Goal: Task Accomplishment & Management: Use online tool/utility

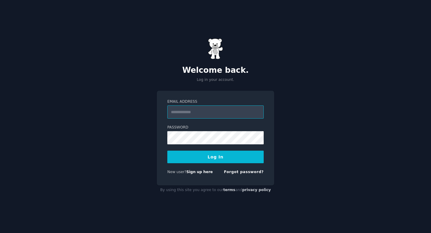
type input "**********"
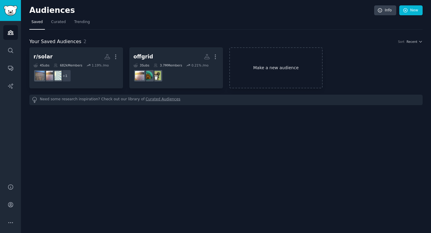
click at [244, 66] on link "Make a new audience" at bounding box center [276, 67] width 94 height 41
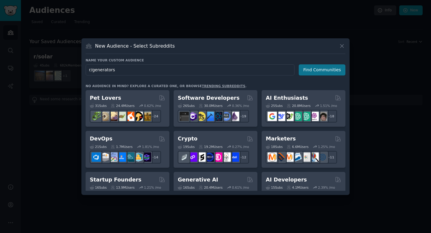
type input "r/generators"
click at [319, 72] on button "Find Communities" at bounding box center [322, 69] width 47 height 11
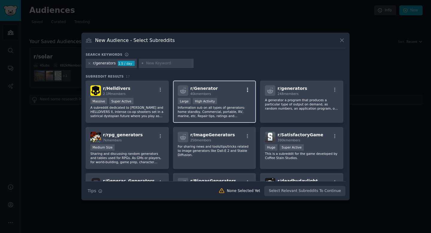
click at [247, 91] on icon "button" at bounding box center [247, 90] width 1 height 4
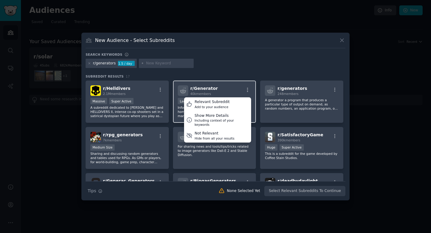
click at [226, 87] on div "r/ Generator 40k members Relevant Subreddit Add to your audience Show More Deta…" at bounding box center [215, 90] width 74 height 10
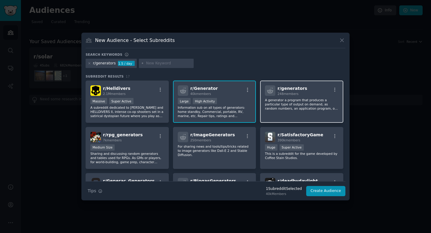
click at [304, 92] on div "r/ generators 248 members" at bounding box center [302, 90] width 74 height 10
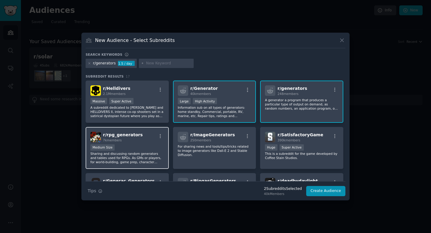
click at [153, 139] on div "r/ rpg_generators 7k members" at bounding box center [127, 137] width 74 height 10
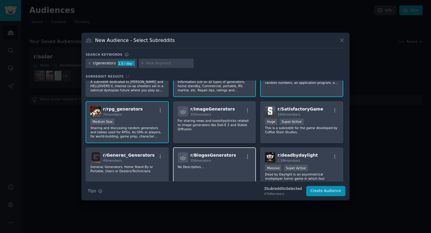
scroll to position [28, 0]
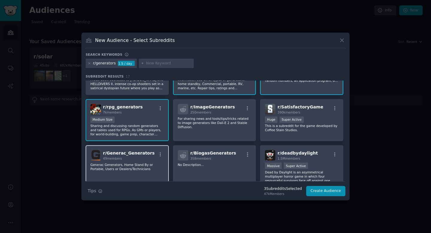
click at [142, 157] on div "49 members" at bounding box center [128, 158] width 51 height 4
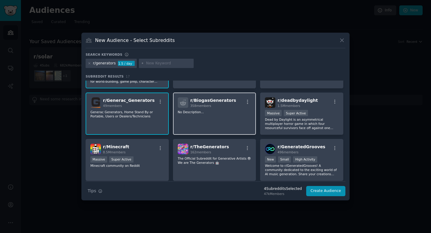
scroll to position [77, 0]
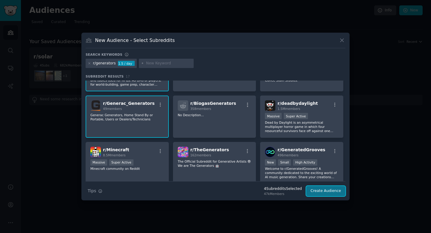
click at [322, 192] on button "Create Audience" at bounding box center [325, 191] width 39 height 10
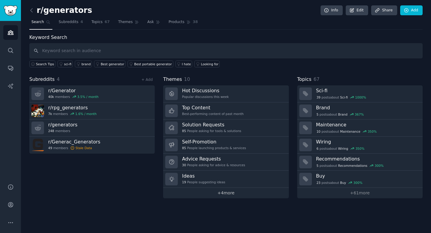
click at [231, 194] on link "+ 4 more" at bounding box center [225, 193] width 125 height 10
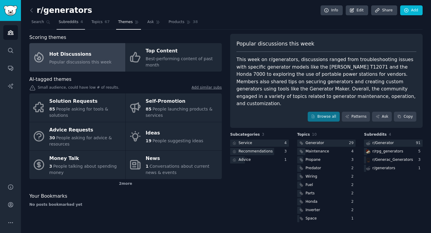
click at [69, 23] on span "Subreddits" at bounding box center [69, 21] width 20 height 5
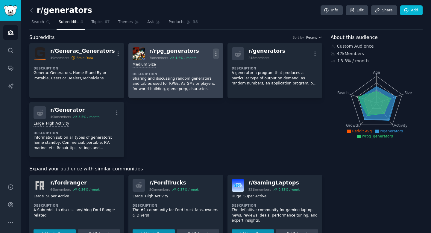
click at [214, 56] on icon "button" at bounding box center [216, 54] width 6 height 6
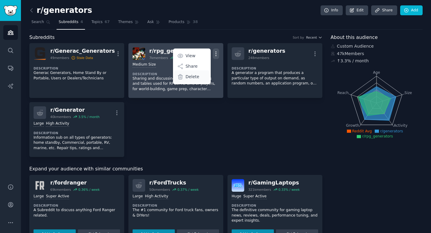
click at [195, 77] on p "Delete" at bounding box center [192, 77] width 14 height 6
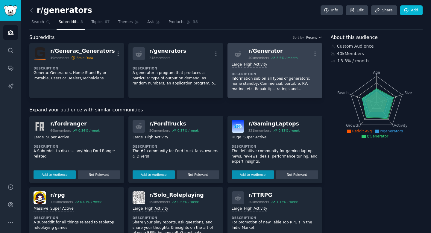
click at [263, 86] on p "Information sub on all types of generators: home standby, Commercial, portable,…" at bounding box center [275, 84] width 86 height 16
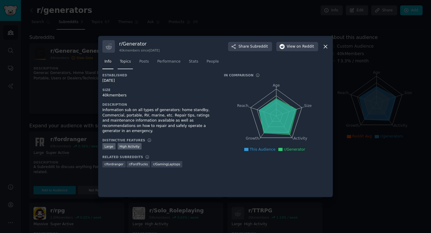
click at [124, 64] on link "Topics" at bounding box center [125, 63] width 15 height 12
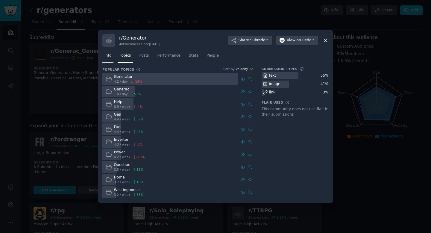
click at [109, 56] on span "Info" at bounding box center [107, 55] width 7 height 5
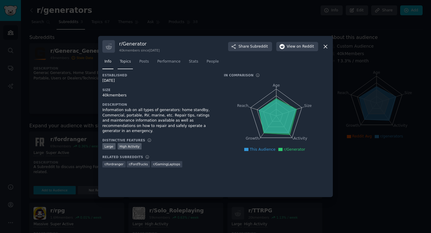
click at [124, 63] on span "Topics" at bounding box center [125, 61] width 11 height 5
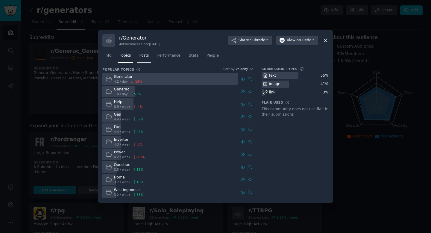
click at [144, 58] on span "Posts" at bounding box center [144, 55] width 10 height 5
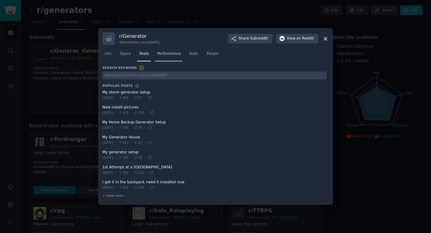
click at [162, 55] on span "Performance" at bounding box center [168, 53] width 23 height 5
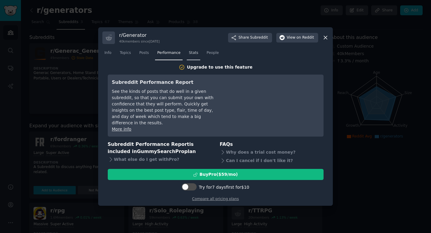
click at [196, 56] on span "Stats" at bounding box center [193, 52] width 9 height 5
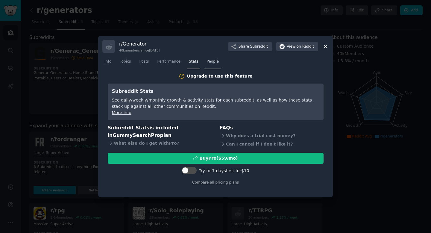
click at [211, 61] on span "People" at bounding box center [212, 61] width 12 height 5
click at [325, 48] on icon at bounding box center [325, 46] width 6 height 6
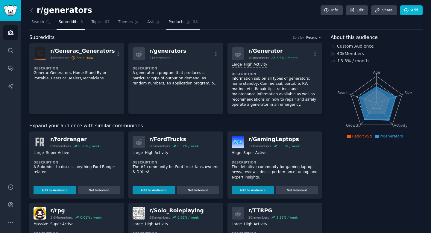
click at [177, 22] on span "Products" at bounding box center [176, 21] width 16 height 5
